Goal: Information Seeking & Learning: Learn about a topic

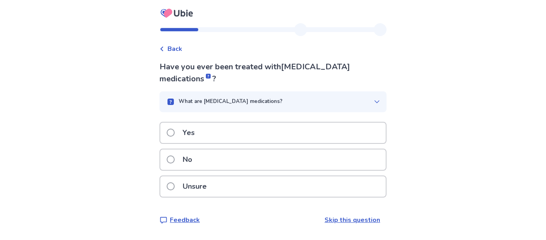
click at [361, 156] on div "No" at bounding box center [273, 159] width 226 height 20
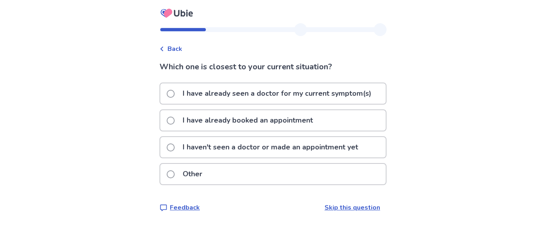
click at [357, 146] on p "I haven't seen a doctor or made an appointment yet" at bounding box center [270, 147] width 185 height 20
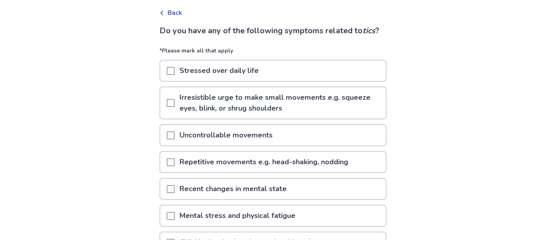
scroll to position [35, 0]
click at [279, 82] on div "Stressed over daily life" at bounding box center [273, 71] width 226 height 20
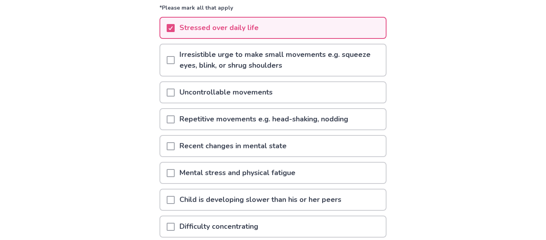
scroll to position [80, 0]
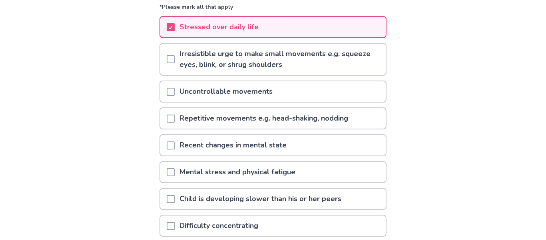
click at [539, 19] on div "Back Do you have any of the following symptoms related to tics ? *Please mark a…" at bounding box center [273, 127] width 546 height 414
click at [354, 65] on p "Irresistible urge to make small movements e.g. squeeze eyes, blink, or shrug sh…" at bounding box center [280, 59] width 211 height 31
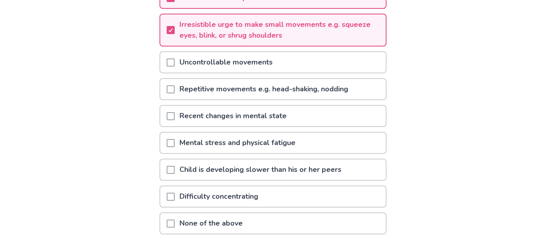
scroll to position [110, 0]
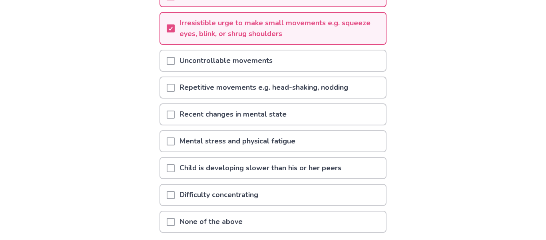
click at [361, 71] on div "Uncontrollable movements" at bounding box center [273, 60] width 226 height 20
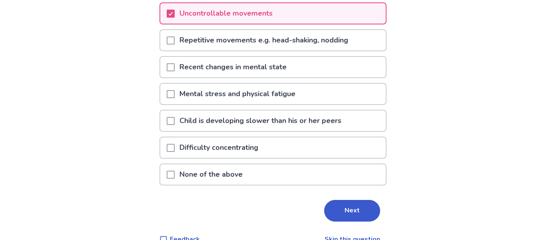
scroll to position [158, 0]
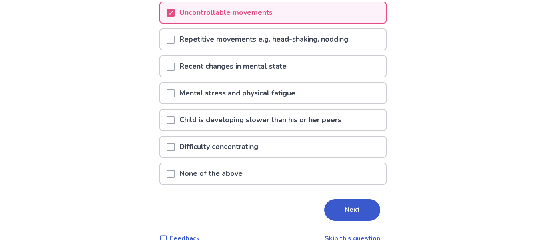
click at [361, 76] on div "Recent changes in mental state" at bounding box center [273, 66] width 226 height 20
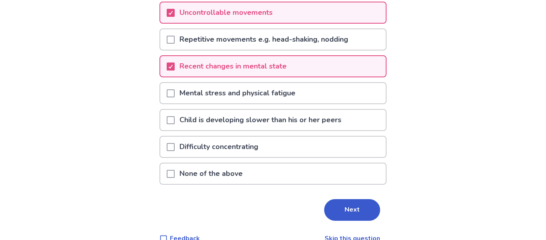
click at [358, 103] on div "Mental stress and physical fatigue" at bounding box center [273, 93] width 226 height 20
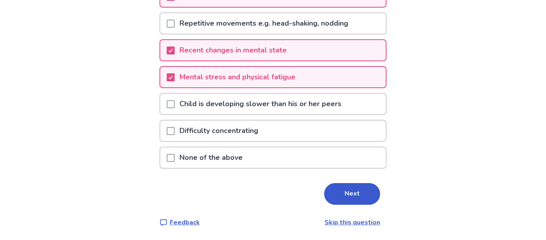
scroll to position [186, 0]
click at [362, 134] on div "Difficulty concentrating" at bounding box center [273, 130] width 226 height 20
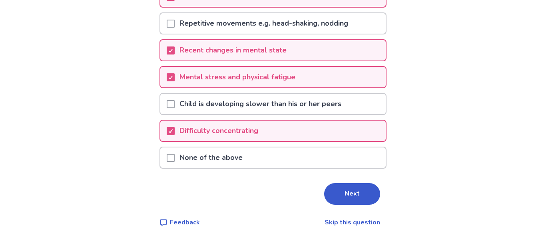
scroll to position [173, 0]
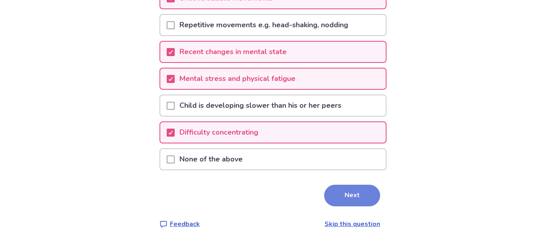
click at [359, 206] on button "Next" at bounding box center [352, 195] width 56 height 22
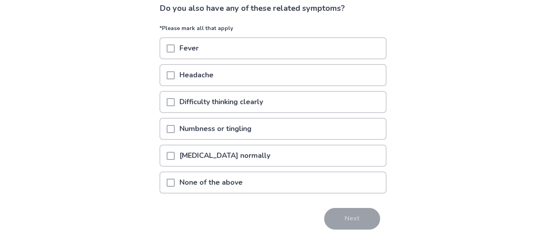
scroll to position [83, 0]
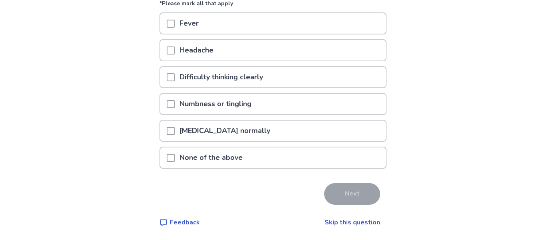
click at [341, 50] on div "Headache" at bounding box center [273, 50] width 226 height 20
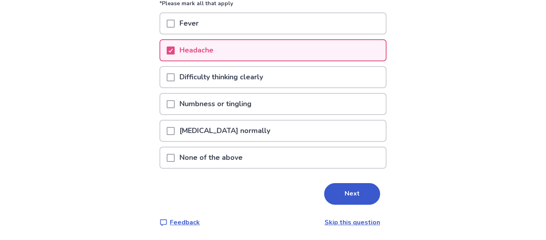
click at [358, 97] on div "Numbness or tingling" at bounding box center [273, 104] width 226 height 20
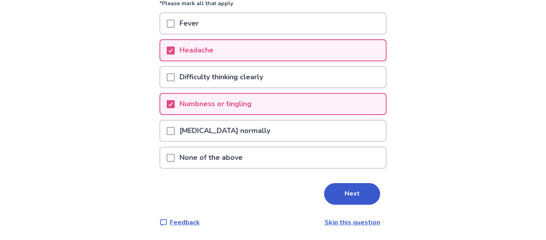
click at [362, 102] on div "Numbness or tingling" at bounding box center [273, 104] width 226 height 20
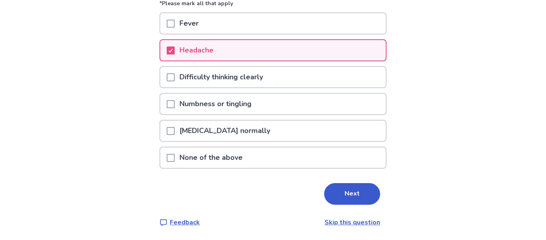
click at [360, 130] on div "[MEDICAL_DATA] normally" at bounding box center [273, 130] width 226 height 20
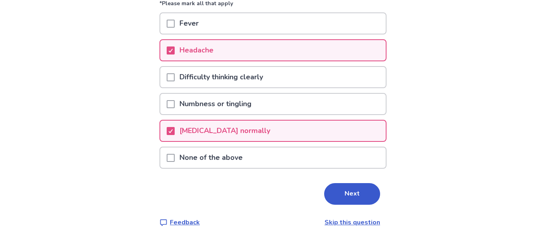
click at [347, 132] on div "[MEDICAL_DATA] normally" at bounding box center [273, 130] width 226 height 20
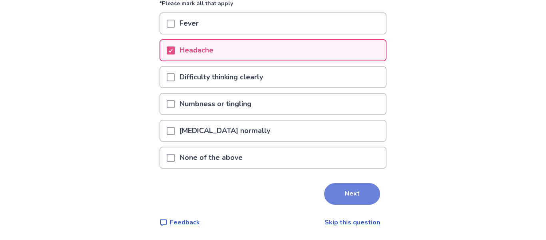
click at [358, 186] on button "Next" at bounding box center [352, 194] width 56 height 22
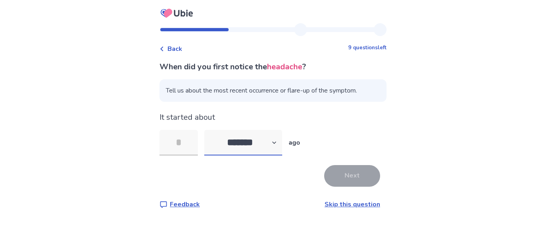
click at [268, 147] on select "******* ****** ******* ******** *******" at bounding box center [243, 143] width 78 height 26
select select "*"
click at [209, 130] on select "******* ****** ******* ******** *******" at bounding box center [243, 143] width 78 height 26
click at [183, 144] on input "tel" at bounding box center [179, 143] width 38 height 26
type input "*"
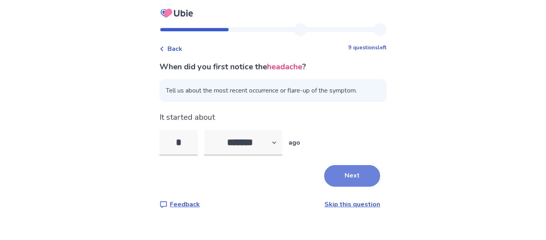
click at [359, 170] on button "Next" at bounding box center [352, 176] width 56 height 22
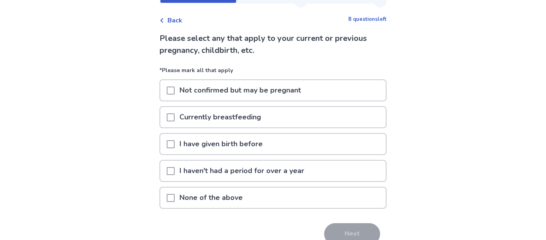
click at [483, 197] on div "Back 8 questions left Please select any that apply to your current or previous …" at bounding box center [273, 126] width 546 height 308
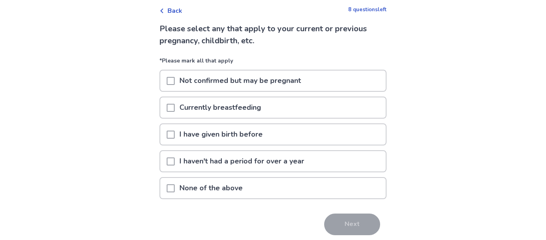
scroll to position [39, 0]
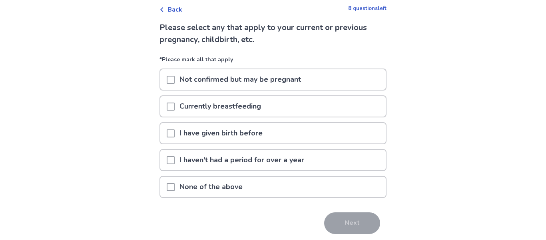
click at [347, 191] on div "None of the above" at bounding box center [273, 186] width 226 height 20
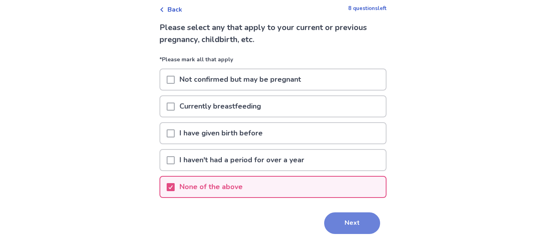
click at [361, 227] on button "Next" at bounding box center [352, 223] width 56 height 22
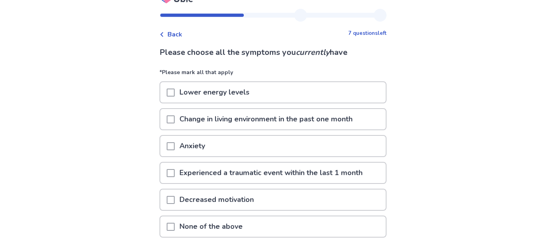
scroll to position [15, 0]
click at [336, 98] on div "Lower energy levels" at bounding box center [273, 92] width 226 height 20
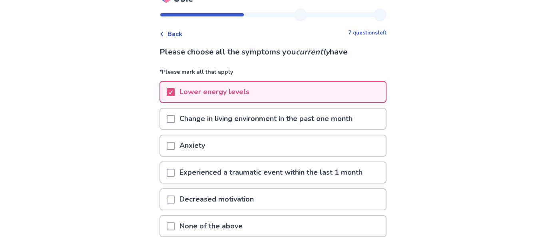
click at [348, 126] on p "Change in living environment in the past one month" at bounding box center [266, 118] width 183 height 20
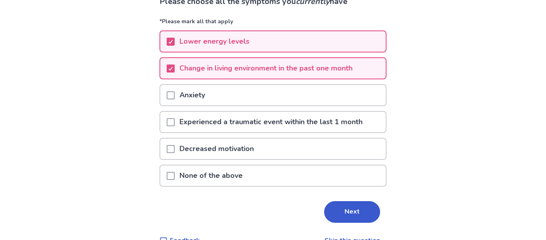
scroll to position [66, 0]
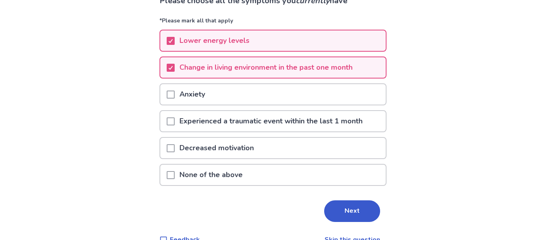
click at [357, 103] on div "Anxiety" at bounding box center [273, 94] width 226 height 20
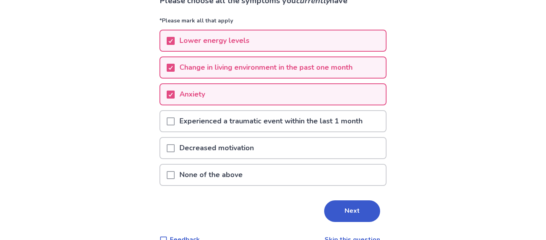
click at [365, 123] on p "Experienced a traumatic event within the last 1 month" at bounding box center [271, 121] width 193 height 20
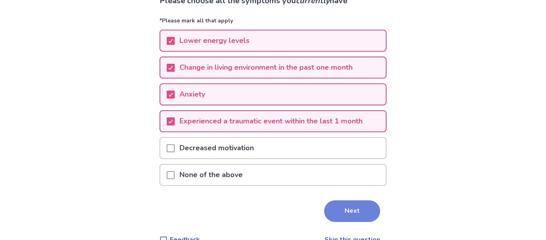
click at [346, 206] on button "Next" at bounding box center [352, 211] width 56 height 22
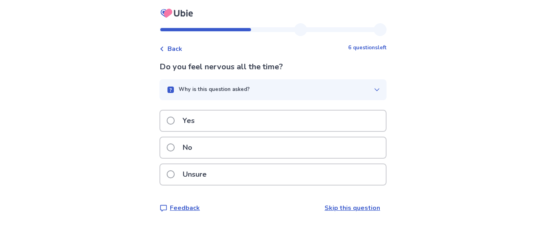
click at [371, 129] on div "Yes" at bounding box center [273, 120] width 226 height 20
click at [348, 145] on div "No" at bounding box center [273, 147] width 226 height 20
click at [365, 123] on div "Yes" at bounding box center [273, 120] width 226 height 20
click at [361, 131] on div "Yes" at bounding box center [273, 120] width 226 height 20
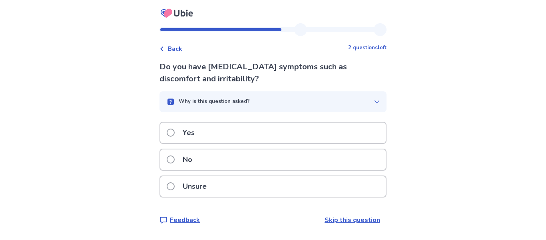
click at [365, 134] on div "Yes" at bounding box center [273, 132] width 226 height 20
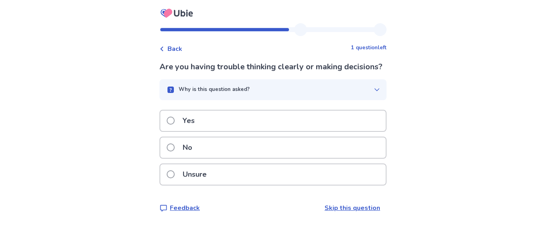
click at [368, 158] on div "No" at bounding box center [273, 147] width 226 height 20
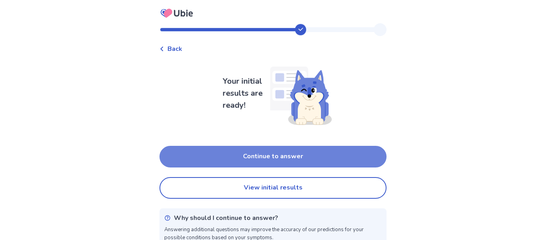
click at [350, 156] on button "Continue to answer" at bounding box center [273, 157] width 227 height 22
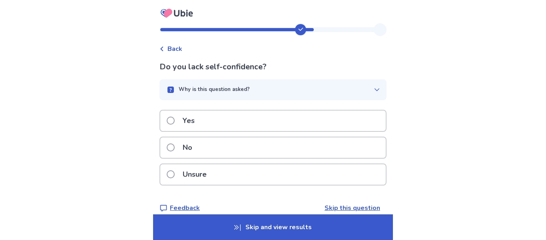
click at [356, 146] on div "No" at bounding box center [273, 147] width 226 height 20
click at [361, 156] on div "No" at bounding box center [273, 147] width 226 height 20
click at [360, 182] on div "Unsure" at bounding box center [273, 174] width 226 height 20
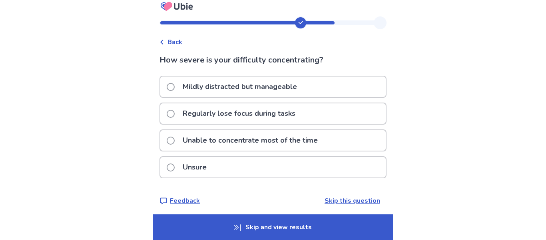
scroll to position [11, 0]
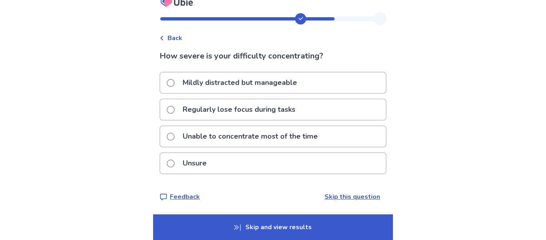
click at [361, 118] on div "Regularly lose focus during tasks" at bounding box center [273, 109] width 226 height 20
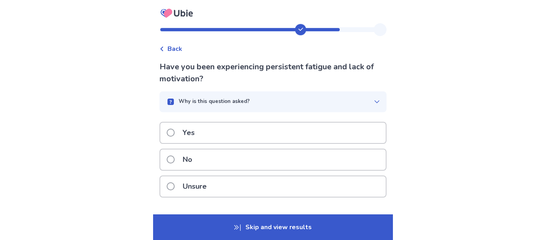
click at [334, 142] on div "Yes" at bounding box center [273, 132] width 226 height 20
click at [379, 134] on div "Yes" at bounding box center [273, 132] width 226 height 20
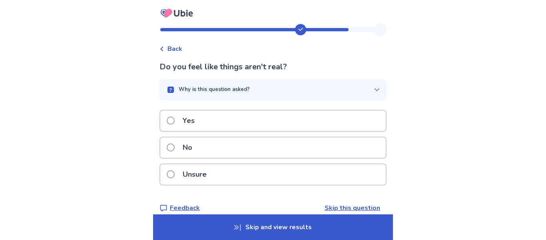
click at [372, 128] on div "Yes" at bounding box center [273, 120] width 226 height 20
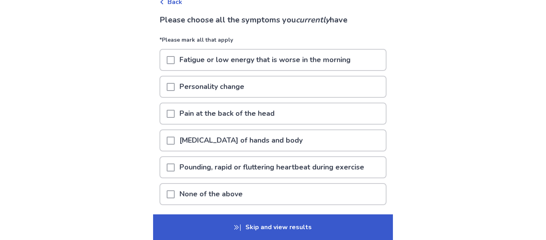
scroll to position [48, 0]
click at [359, 67] on div "Fatigue or low energy that is worse in the morning" at bounding box center [273, 59] width 226 height 20
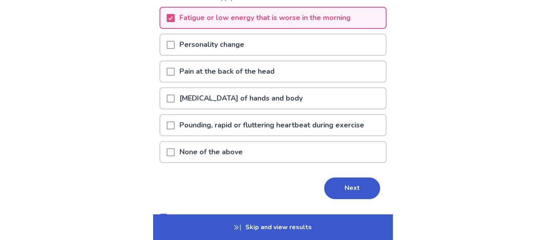
scroll to position [89, 0]
click at [361, 106] on div "[MEDICAL_DATA] of hands and body" at bounding box center [273, 98] width 226 height 20
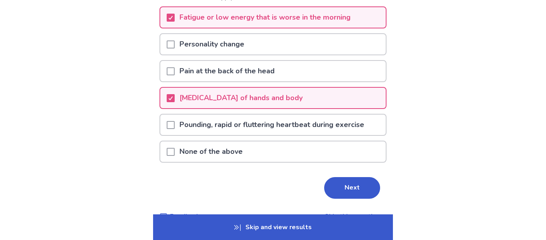
click at [365, 132] on p "Pounding, rapid or fluttering heartbeat during exercise" at bounding box center [272, 124] width 194 height 20
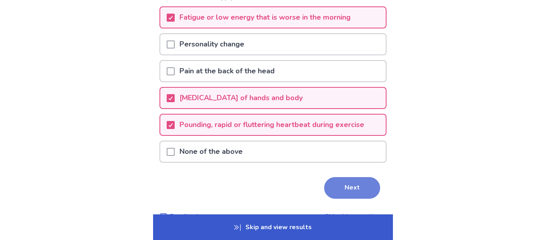
click at [360, 182] on button "Next" at bounding box center [352, 188] width 56 height 22
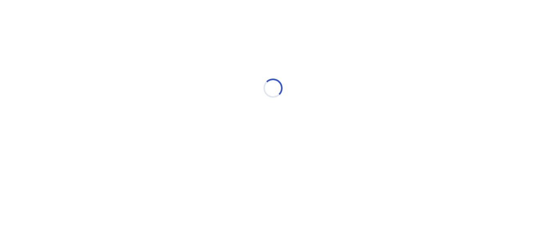
scroll to position [0, 0]
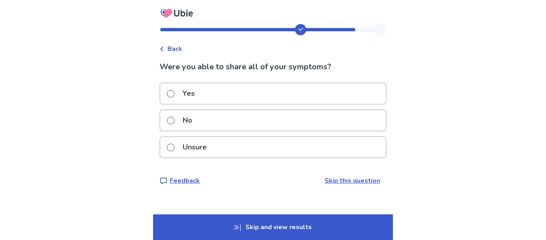
click at [355, 90] on div "Yes" at bounding box center [273, 93] width 226 height 20
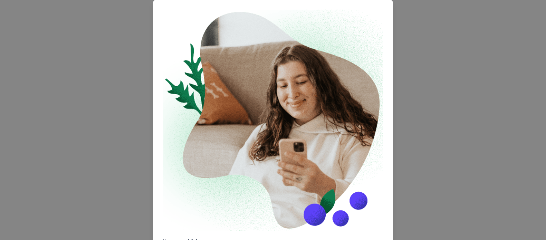
click at [497, 235] on div "Sponsored Ad Consult a FREE Nutritionist Before Seeing a Doctor Before going to…" at bounding box center [273, 120] width 546 height 240
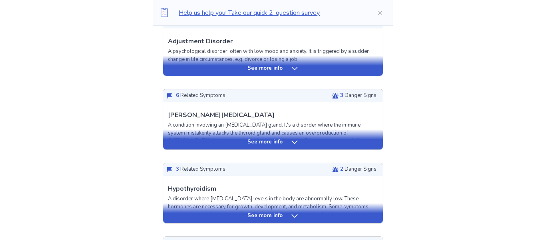
scroll to position [242, 0]
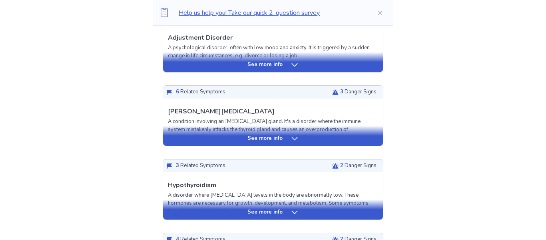
click at [345, 131] on div "See more info" at bounding box center [273, 136] width 220 height 20
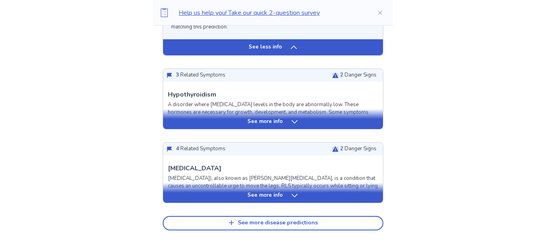
scroll to position [839, 0]
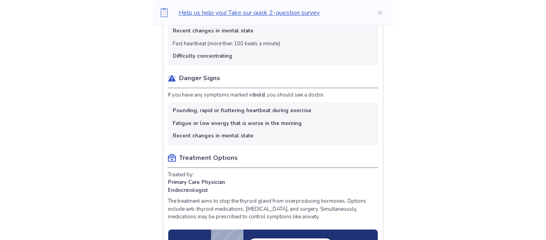
scroll to position [467, 0]
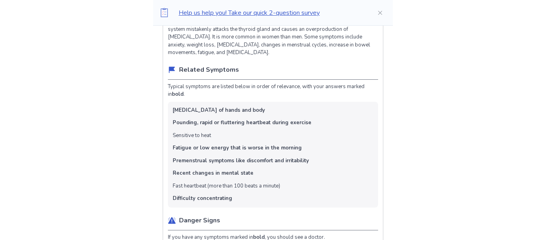
scroll to position [332, 0]
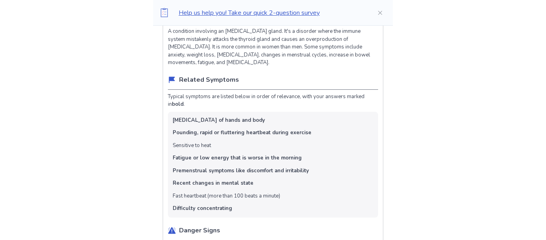
click at [348, 184] on ul "[MEDICAL_DATA] of hands and body Pounding, rapid or fluttering heartbeat during…" at bounding box center [273, 165] width 210 height 106
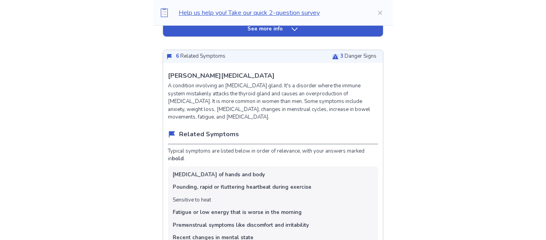
scroll to position [279, 0]
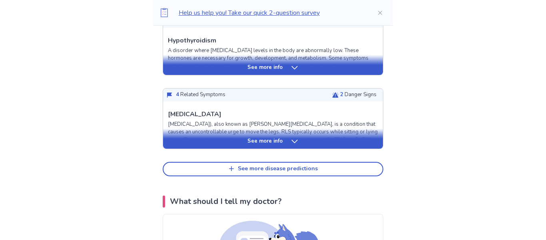
scroll to position [885, 0]
click at [362, 172] on button "See more disease predictions" at bounding box center [273, 168] width 221 height 14
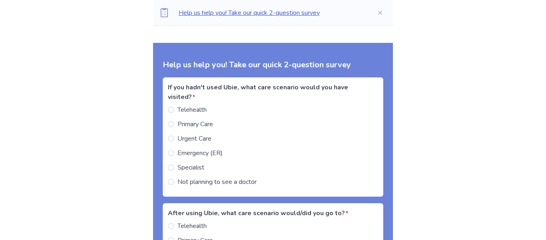
scroll to position [1466, 0]
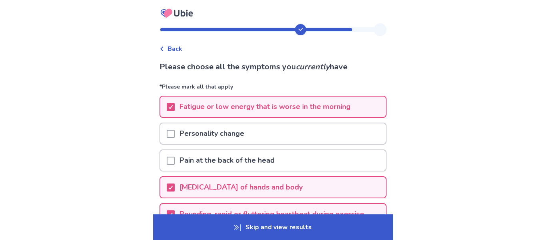
click at [174, 50] on span "Back" at bounding box center [175, 49] width 15 height 10
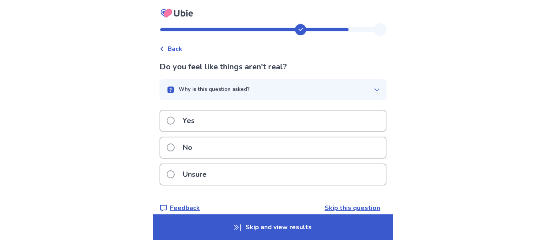
click at [164, 49] on icon at bounding box center [162, 48] width 5 height 5
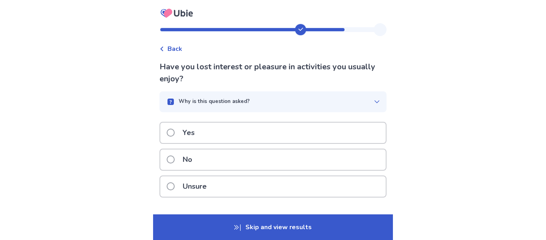
click at [171, 48] on div "Back" at bounding box center [171, 49] width 23 height 10
click at [174, 50] on span "Back" at bounding box center [175, 49] width 15 height 10
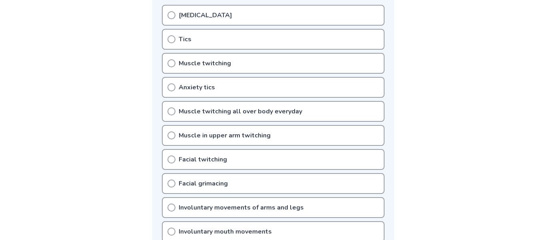
scroll to position [178, 0]
click at [190, 71] on div "Muscle twitching" at bounding box center [273, 63] width 223 height 21
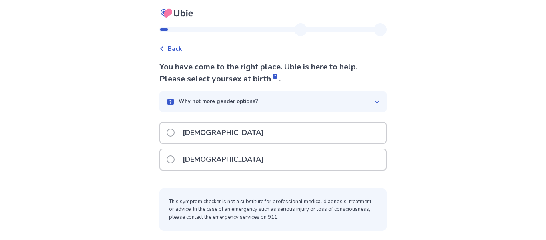
click at [174, 168] on label "Female" at bounding box center [218, 159] width 102 height 20
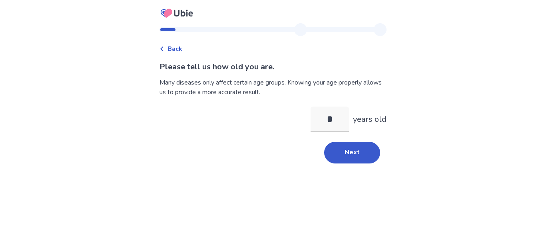
type input "**"
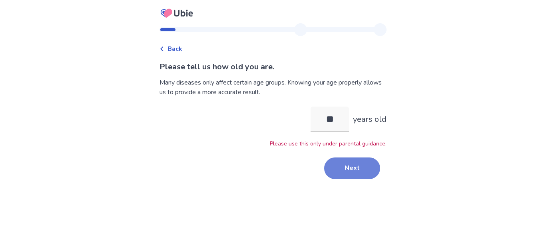
click at [358, 164] on button "Next" at bounding box center [352, 168] width 56 height 22
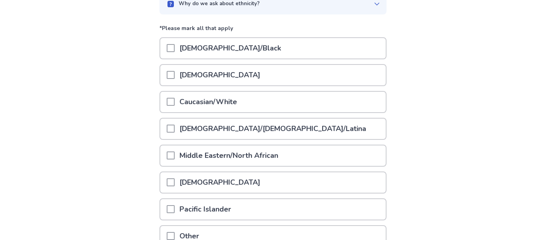
click at [357, 104] on div "Caucasian/White" at bounding box center [273, 102] width 226 height 20
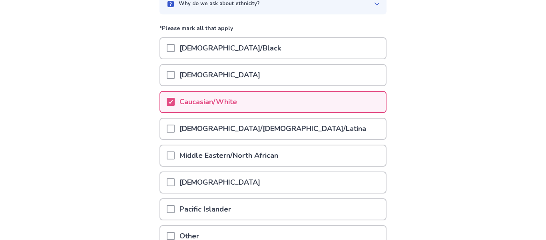
scroll to position [164, 0]
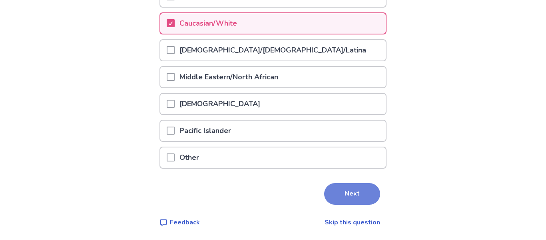
click at [364, 199] on button "Next" at bounding box center [352, 194] width 56 height 22
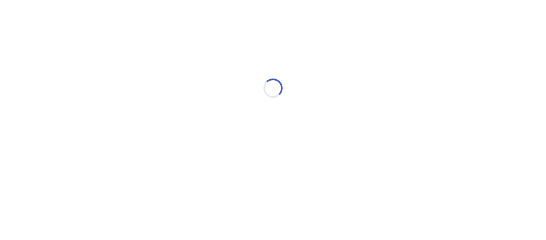
scroll to position [0, 0]
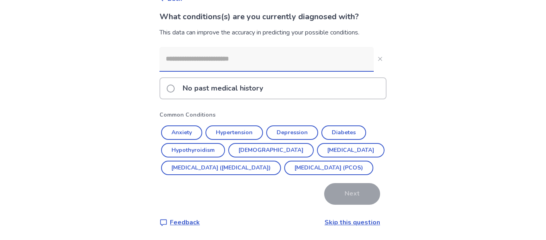
scroll to position [68, 0]
click at [260, 143] on button "Asthma" at bounding box center [271, 150] width 86 height 14
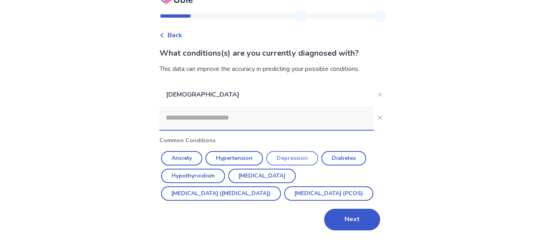
click at [305, 151] on button "Depression" at bounding box center [292, 158] width 52 height 14
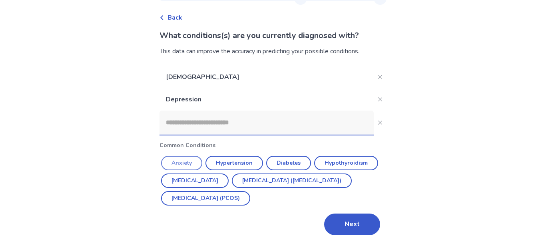
click at [193, 164] on button "Anxiety" at bounding box center [181, 163] width 41 height 14
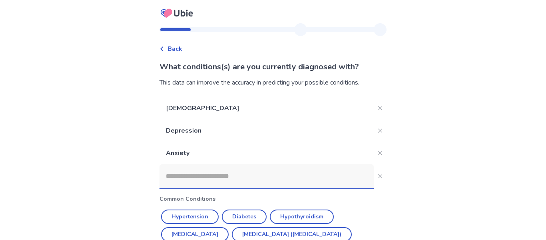
scroll to position [0, 0]
click at [428, 202] on div "Back What conditions(s) are you currently diagnosed with? This data can improve…" at bounding box center [273, 149] width 546 height 298
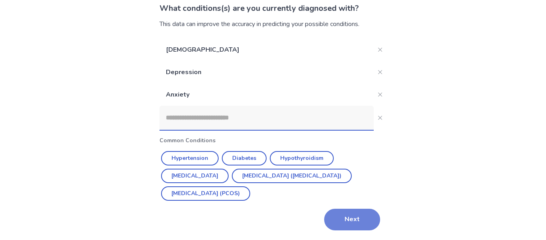
click at [355, 224] on button "Next" at bounding box center [352, 219] width 56 height 22
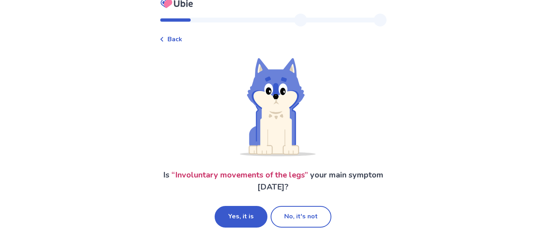
scroll to position [10, 0]
click at [314, 222] on button "No, it's not" at bounding box center [301, 216] width 61 height 22
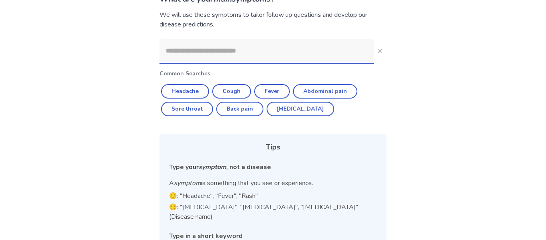
scroll to position [69, 0]
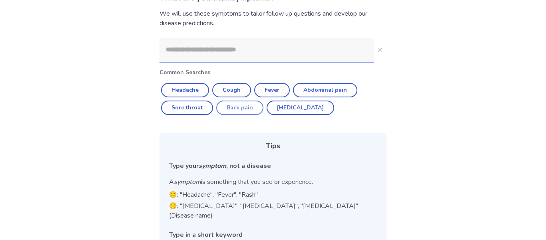
click at [251, 110] on button "Back pain" at bounding box center [239, 107] width 47 height 14
type input "*********"
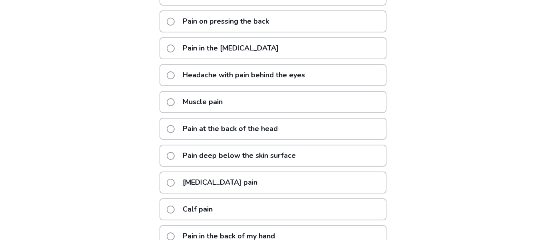
scroll to position [166, 0]
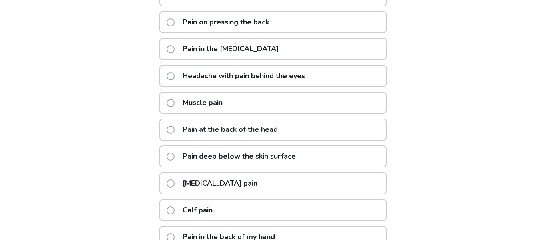
click at [358, 158] on div "Pain deep below the skin surface" at bounding box center [273, 156] width 227 height 22
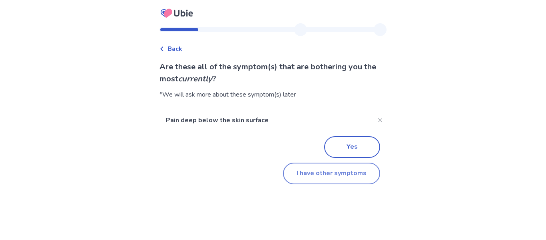
click at [352, 178] on button "I have other symptoms" at bounding box center [331, 173] width 97 height 22
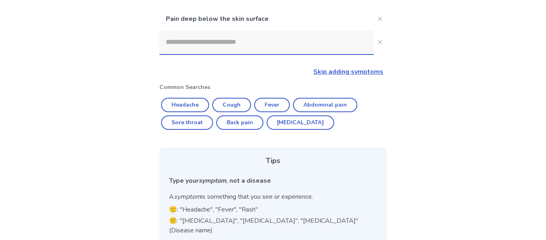
scroll to position [88, 0]
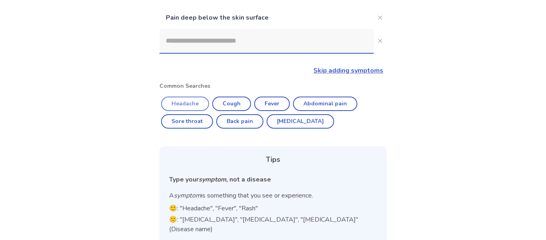
click at [198, 100] on button "Headache" at bounding box center [185, 103] width 48 height 14
type input "********"
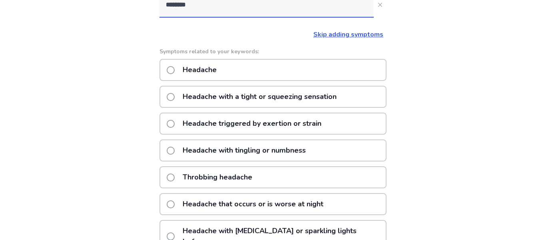
scroll to position [124, 0]
click at [353, 95] on div "Headache with a tight or squeezing sensation" at bounding box center [273, 97] width 227 height 22
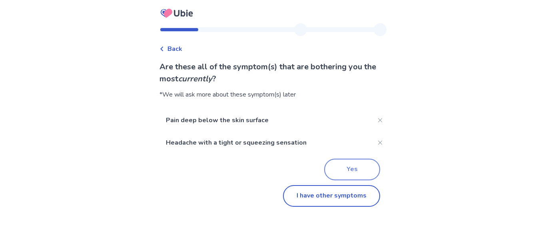
click at [354, 171] on button "Yes" at bounding box center [352, 169] width 56 height 22
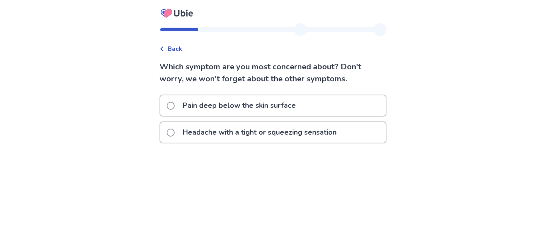
click at [359, 110] on div "Pain deep below the skin surface" at bounding box center [273, 105] width 226 height 20
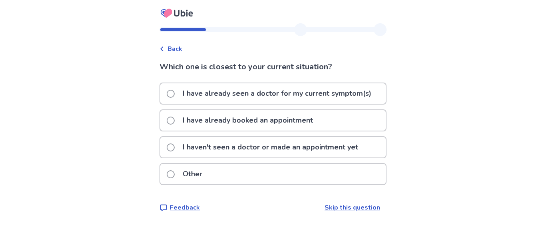
click at [371, 149] on div "I haven't seen a doctor or made an appointment yet" at bounding box center [273, 147] width 226 height 20
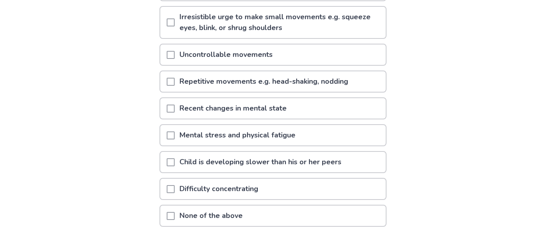
scroll to position [118, 0]
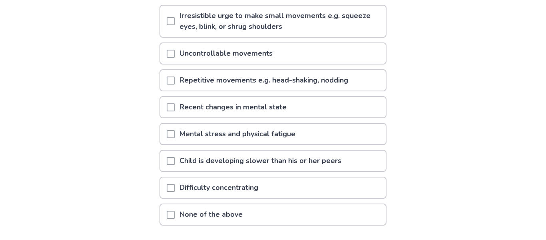
click at [369, 117] on div "Recent changes in mental state" at bounding box center [273, 107] width 226 height 20
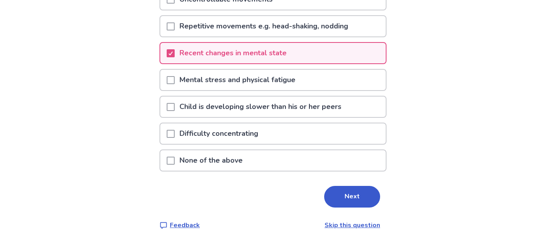
scroll to position [174, 0]
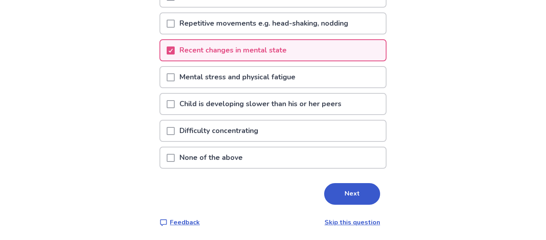
click at [373, 87] on div "Mental stress and physical fatigue" at bounding box center [273, 77] width 226 height 20
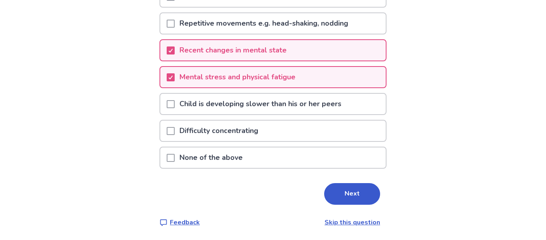
click at [359, 141] on div "Difficulty concentrating" at bounding box center [273, 130] width 226 height 20
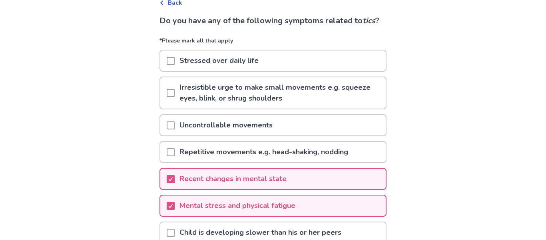
scroll to position [46, 0]
click at [371, 108] on p "Irresistible urge to make small movements e.g. squeeze eyes, blink, or shrug sh…" at bounding box center [280, 93] width 211 height 31
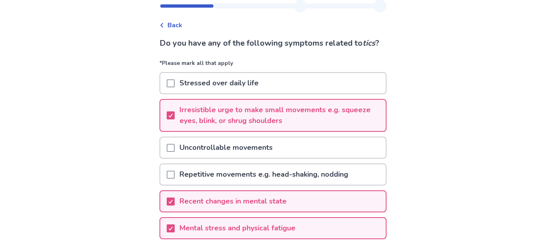
scroll to position [20, 0]
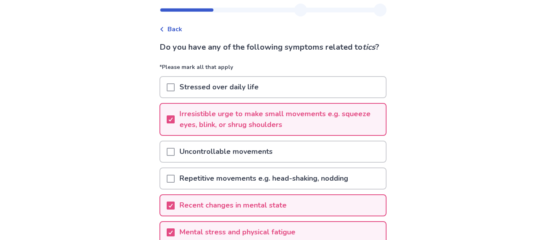
click at [343, 97] on div "Stressed over daily life" at bounding box center [273, 87] width 226 height 20
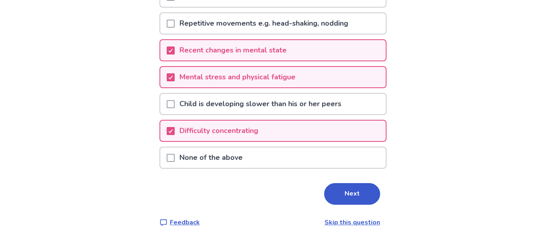
scroll to position [186, 0]
click at [361, 198] on button "Next" at bounding box center [352, 194] width 56 height 22
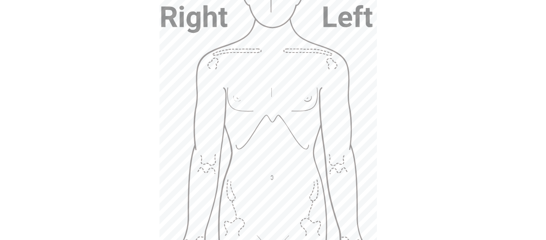
scroll to position [144, 0]
click at [419, 72] on div "Back 10 questions left Please select the location of your pain deep below the s…" at bounding box center [273, 225] width 546 height 739
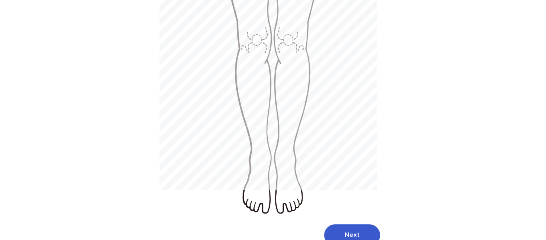
scroll to position [475, 0]
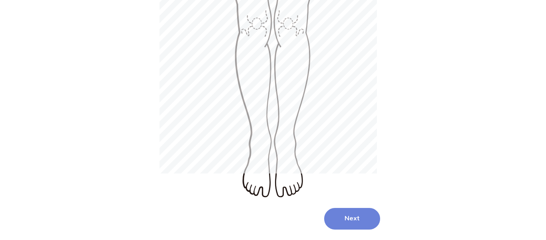
click at [356, 208] on button "Next" at bounding box center [352, 219] width 56 height 22
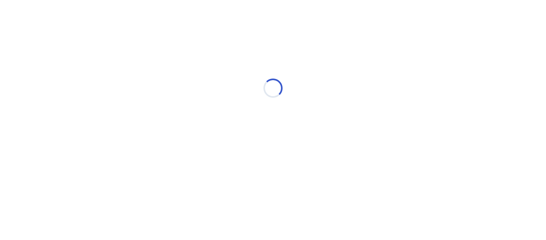
scroll to position [0, 0]
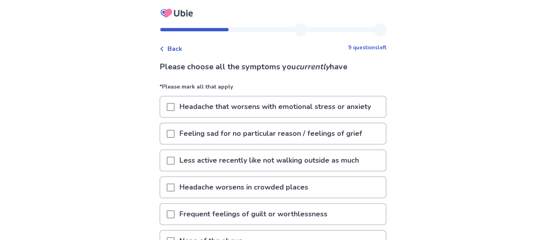
click at [363, 109] on p "Headache that worsens with emotional stress or anxiety" at bounding box center [275, 106] width 201 height 20
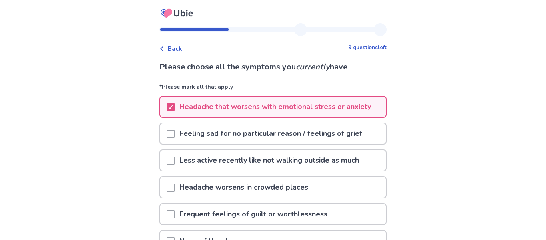
click at [363, 158] on p "Less active recently like not walking outside as much" at bounding box center [269, 160] width 189 height 20
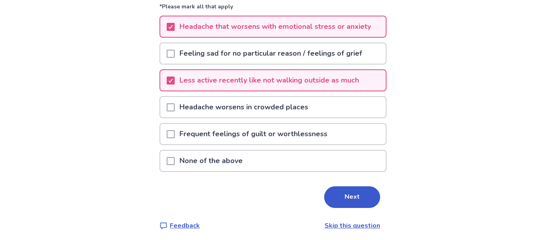
scroll to position [83, 0]
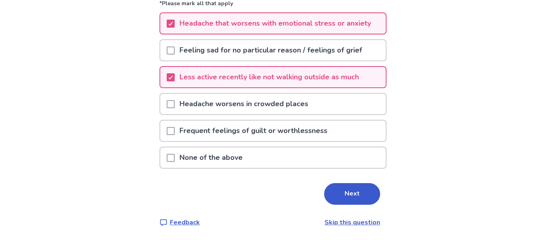
click at [361, 103] on div "Headache worsens in crowded places" at bounding box center [273, 104] width 226 height 20
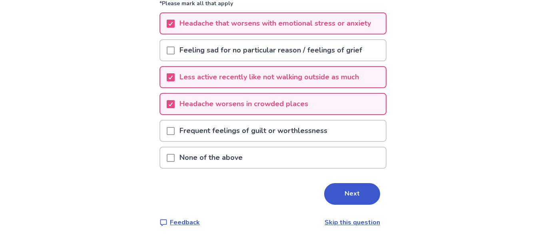
click at [360, 130] on div "Frequent feelings of guilt or worthlessness" at bounding box center [273, 130] width 226 height 20
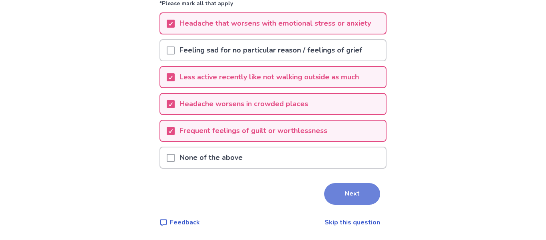
click at [361, 196] on button "Next" at bounding box center [352, 194] width 56 height 22
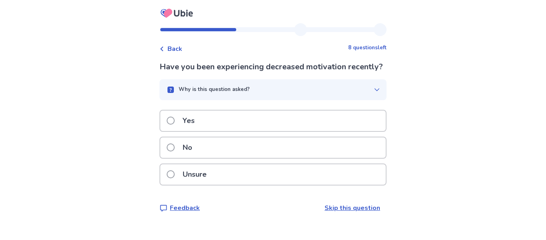
click at [356, 131] on div "Yes" at bounding box center [273, 120] width 226 height 20
click at [359, 124] on div "Yes" at bounding box center [273, 120] width 226 height 20
click at [366, 131] on div "Yes" at bounding box center [273, 120] width 226 height 20
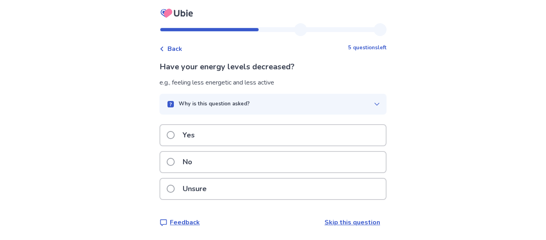
click at [359, 140] on div "Yes" at bounding box center [273, 135] width 226 height 20
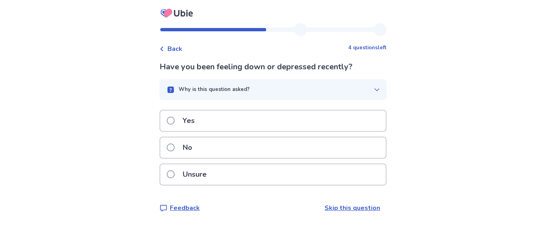
click at [360, 126] on div "Yes" at bounding box center [273, 120] width 226 height 20
click at [361, 178] on div "Unsure" at bounding box center [273, 174] width 226 height 20
click at [354, 122] on div "Yes" at bounding box center [273, 120] width 226 height 20
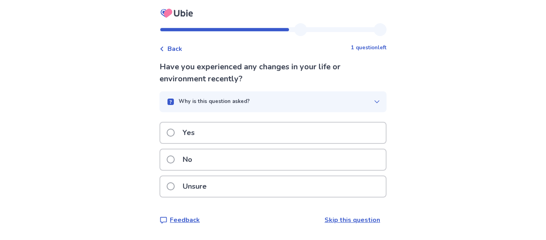
click at [360, 134] on div "Yes" at bounding box center [273, 132] width 226 height 20
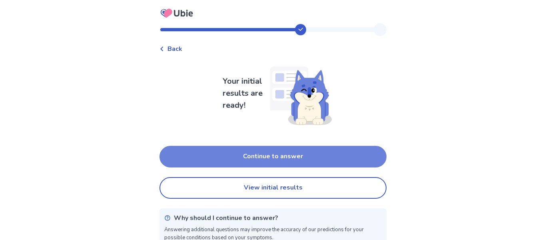
click at [363, 161] on button "Continue to answer" at bounding box center [273, 157] width 227 height 22
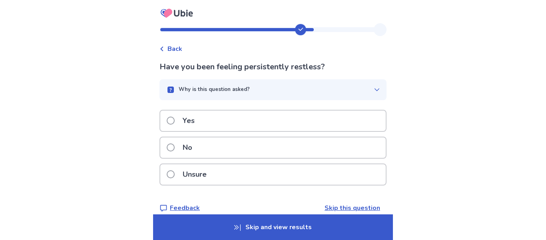
click at [360, 122] on div "Yes" at bounding box center [273, 120] width 226 height 20
click at [357, 120] on div "Yes" at bounding box center [273, 120] width 226 height 20
click at [349, 118] on div "Yes" at bounding box center [273, 120] width 226 height 20
click at [336, 122] on div "Yes" at bounding box center [273, 120] width 226 height 20
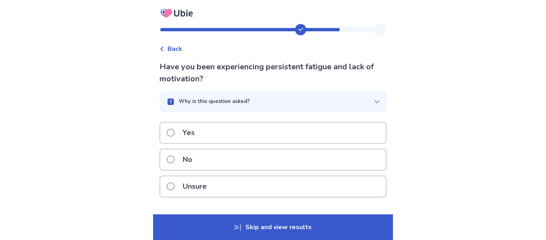
click at [348, 136] on div "Yes" at bounding box center [273, 132] width 226 height 20
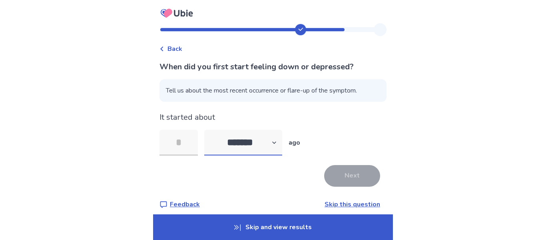
click at [272, 137] on select "******* ****** ******* ******** *******" at bounding box center [243, 143] width 78 height 26
select select "*"
click at [209, 130] on select "******* ****** ******* ******** *******" at bounding box center [243, 143] width 78 height 26
click at [194, 147] on input "tel" at bounding box center [179, 143] width 38 height 26
type input "*"
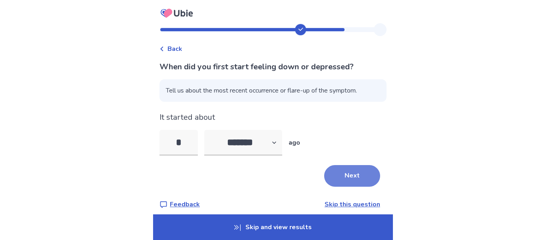
click at [350, 174] on button "Next" at bounding box center [352, 176] width 56 height 22
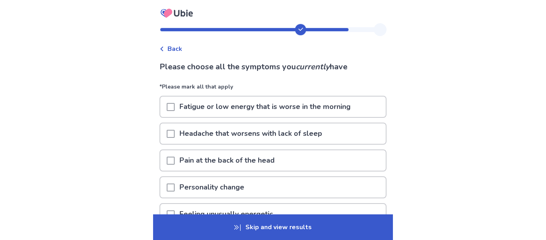
click at [364, 110] on div "Fatigue or low energy that is worse in the morning" at bounding box center [273, 106] width 226 height 20
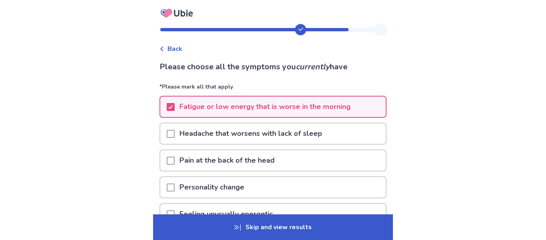
click at [365, 134] on div "Headache that worsens with lack of sleep" at bounding box center [273, 133] width 226 height 20
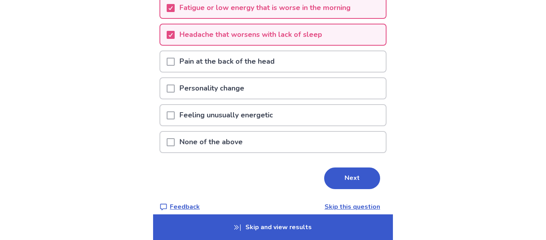
scroll to position [100, 0]
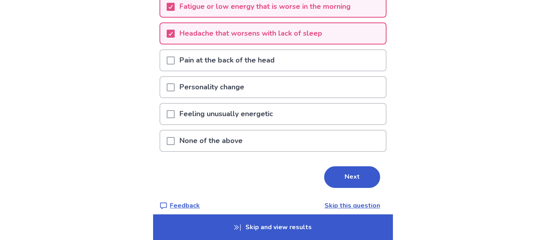
click at [364, 115] on div "Feeling unusually energetic" at bounding box center [273, 114] width 226 height 20
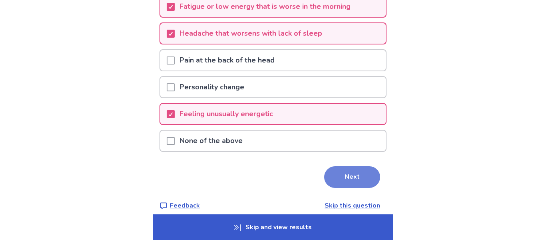
click at [355, 178] on button "Next" at bounding box center [352, 177] width 56 height 22
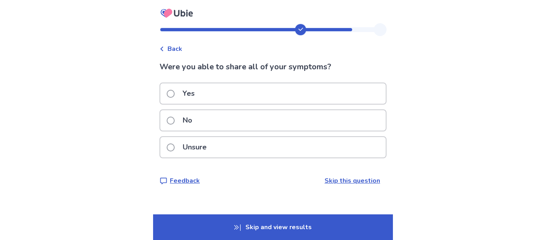
click at [366, 102] on div "Yes" at bounding box center [273, 93] width 226 height 20
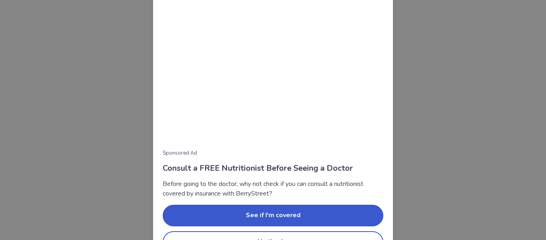
scroll to position [110, 0]
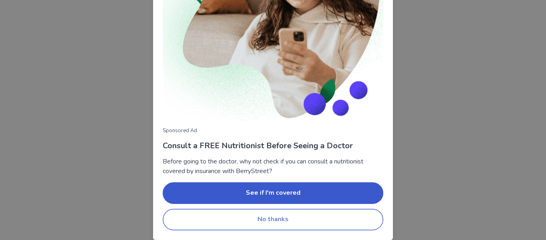
click at [360, 214] on button "No thanks" at bounding box center [273, 219] width 221 height 22
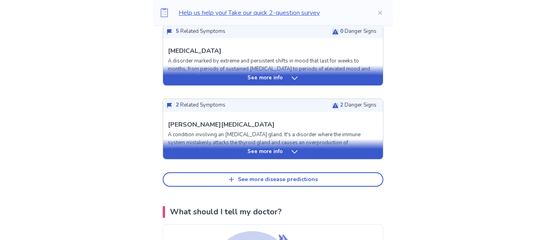
scroll to position [378, 0]
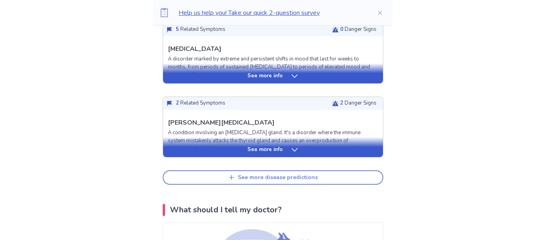
click at [331, 179] on button "See more disease predictions" at bounding box center [273, 177] width 221 height 14
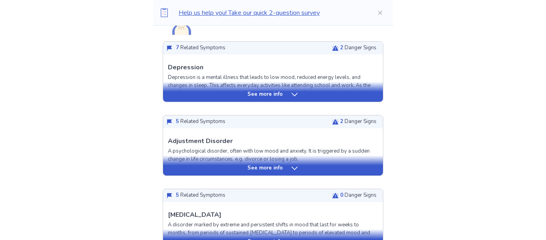
scroll to position [213, 0]
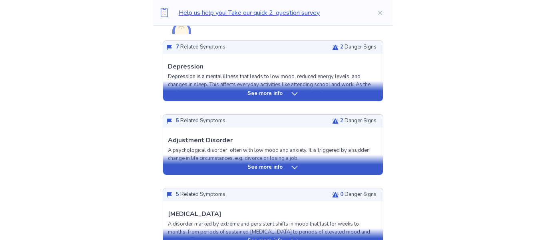
click at [361, 122] on p "2 Danger Signs" at bounding box center [358, 121] width 36 height 8
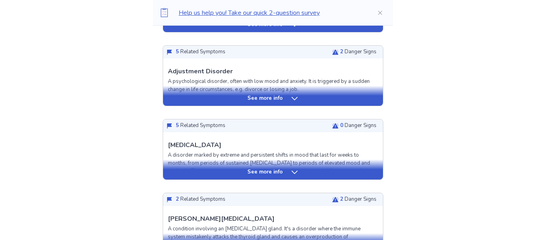
scroll to position [281, 0]
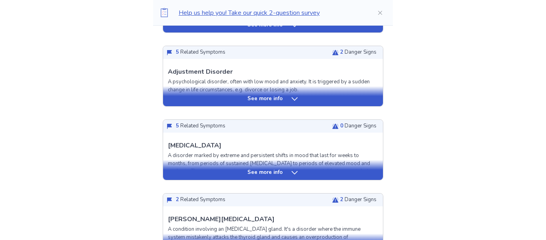
click at [349, 167] on div "See more info" at bounding box center [273, 170] width 220 height 20
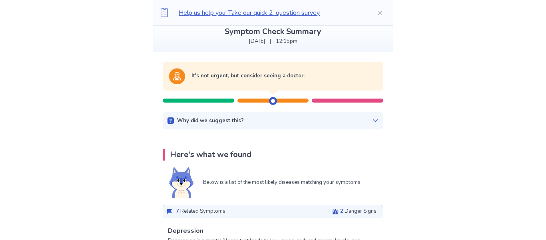
scroll to position [0, 0]
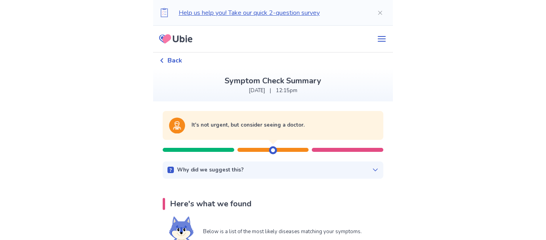
click at [350, 150] on div at bounding box center [348, 150] width 72 height 4
click at [178, 42] on icon at bounding box center [175, 39] width 39 height 20
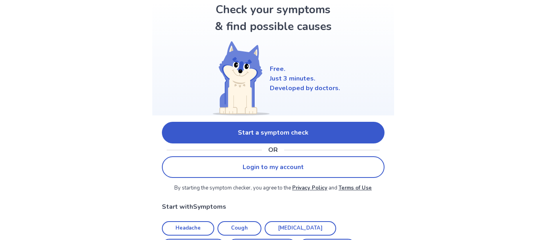
scroll to position [48, 0]
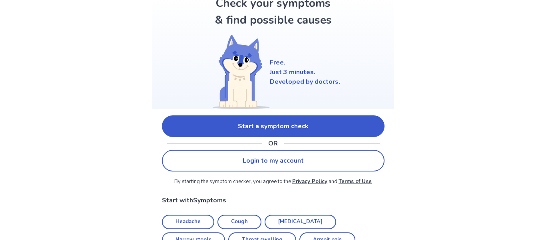
click at [360, 167] on link "Login to my account" at bounding box center [273, 161] width 223 height 22
